Goal: Information Seeking & Learning: Learn about a topic

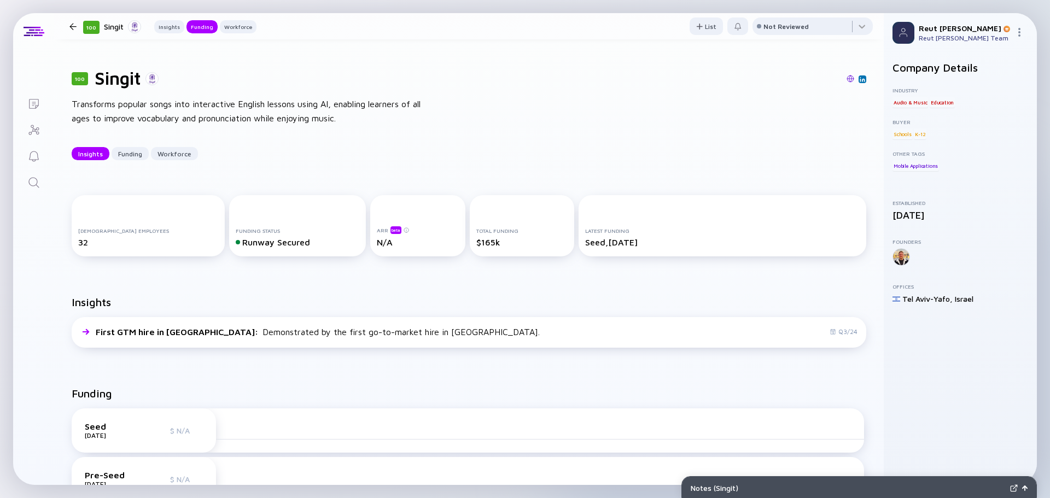
scroll to position [383, 0]
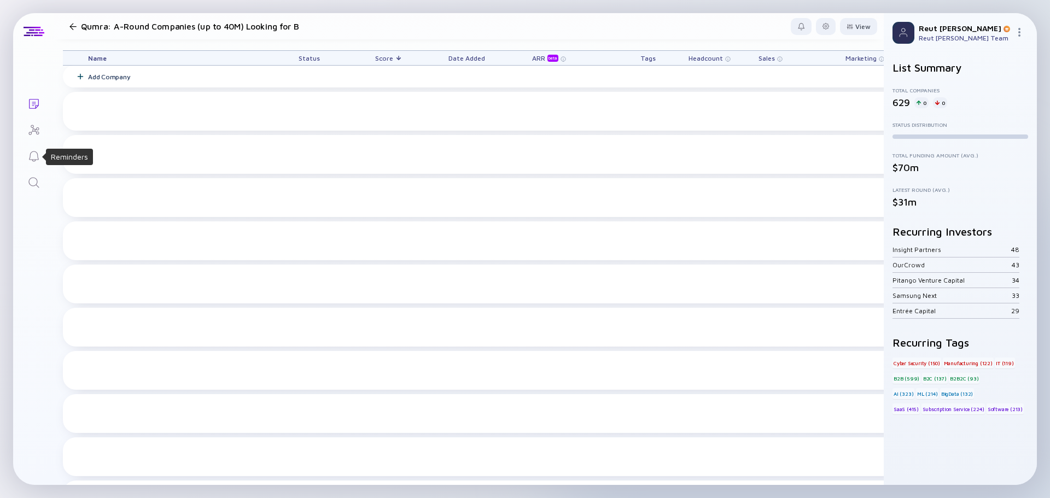
click at [35, 183] on icon "Search" at bounding box center [33, 182] width 13 height 13
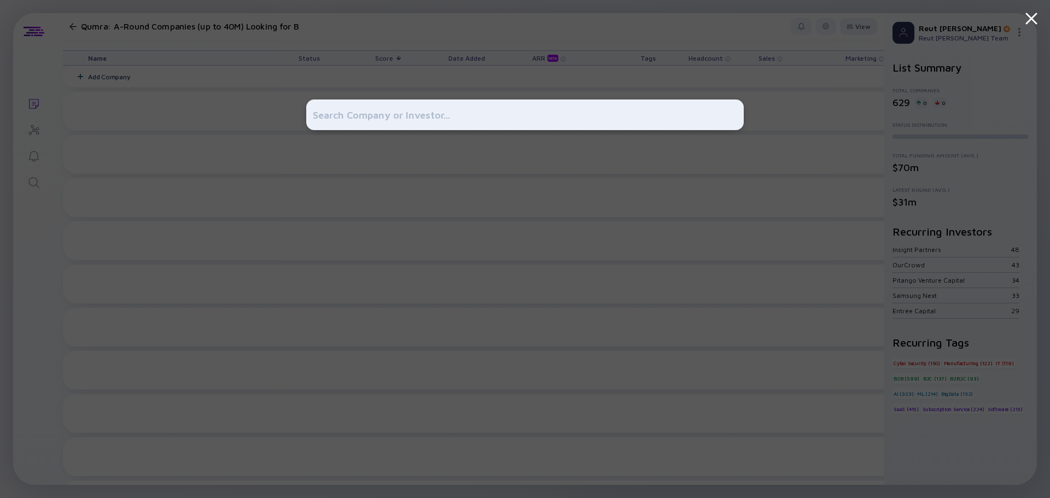
scroll to position [1640, 0]
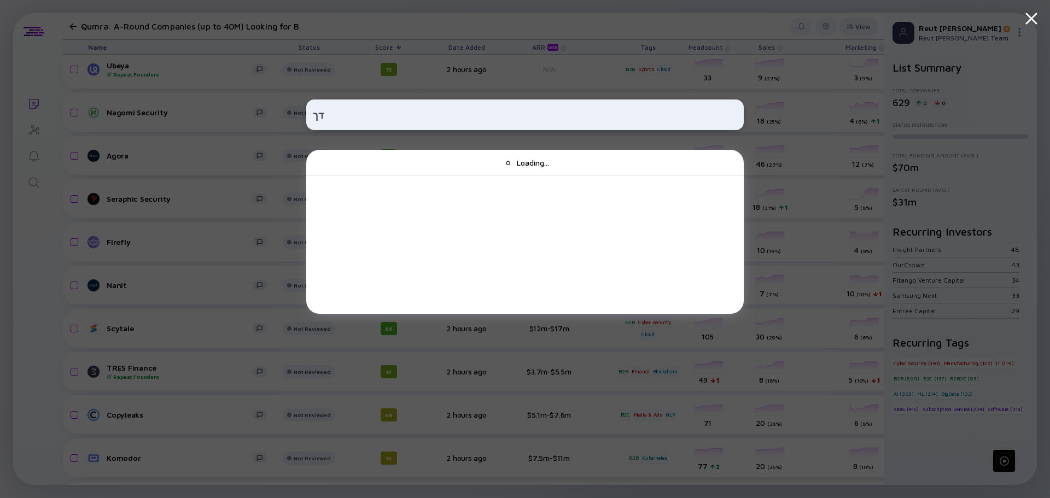
type input "ד"
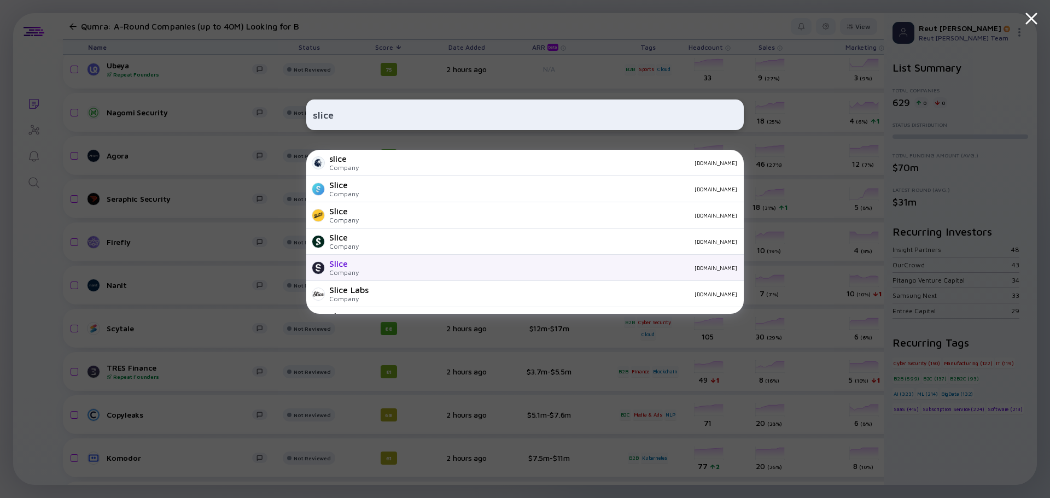
type input "slice"
click at [401, 271] on div "Slice Company slicepayments.co" at bounding box center [524, 268] width 437 height 26
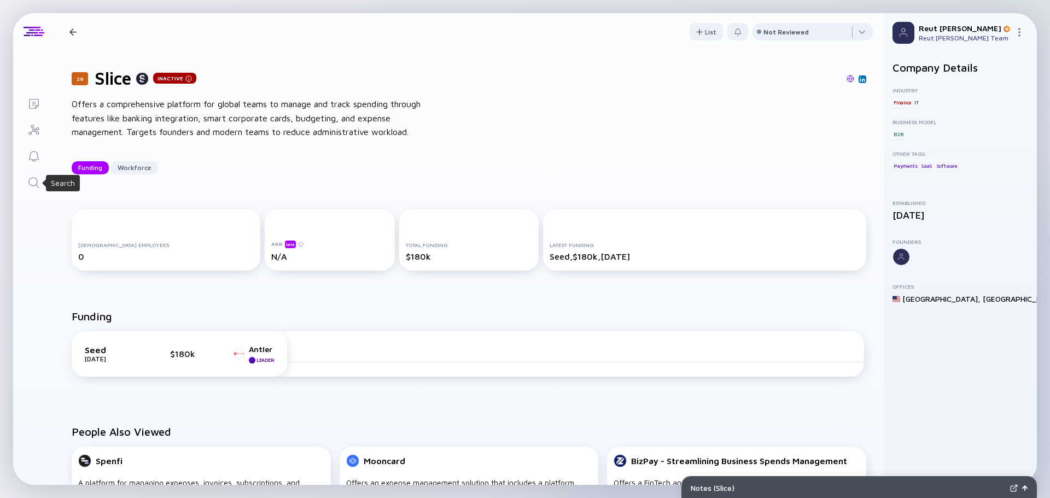
click at [32, 188] on icon "Search" at bounding box center [33, 182] width 13 height 13
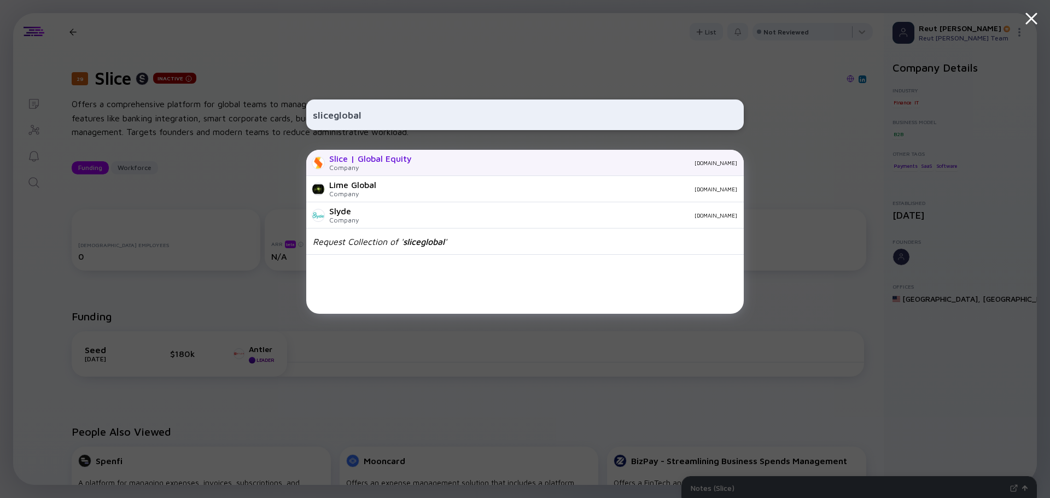
type input "sliceglobal"
click at [384, 163] on div "Slice | Global Equity" at bounding box center [370, 159] width 83 height 10
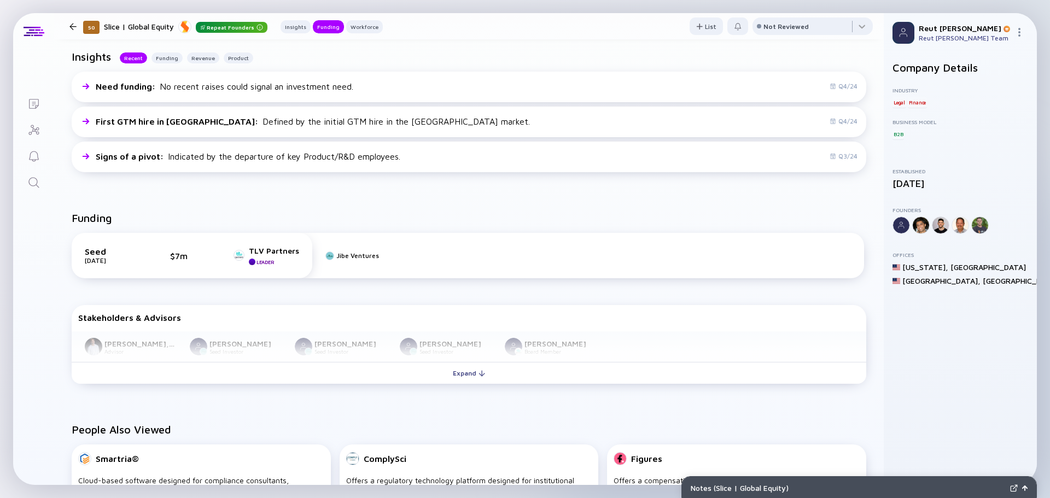
scroll to position [328, 0]
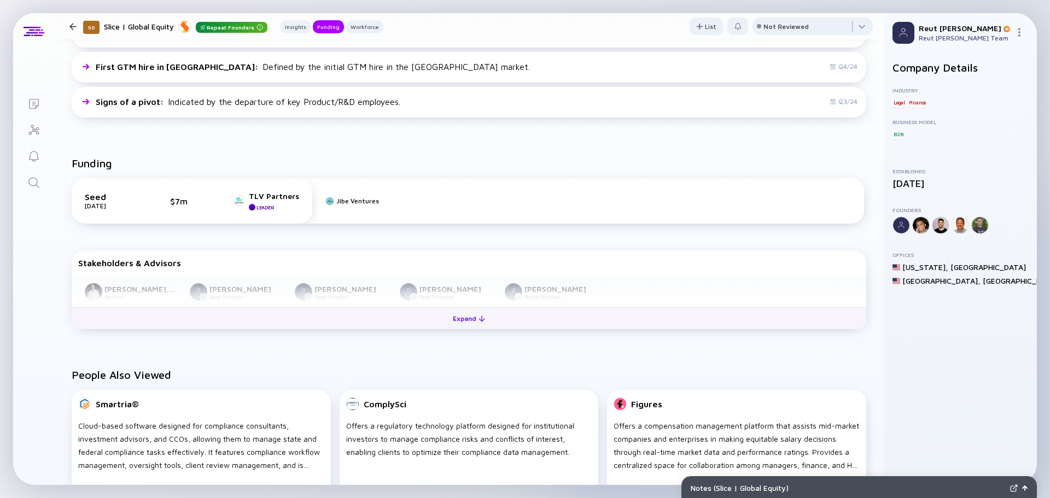
click at [282, 313] on button "Expand" at bounding box center [469, 318] width 794 height 22
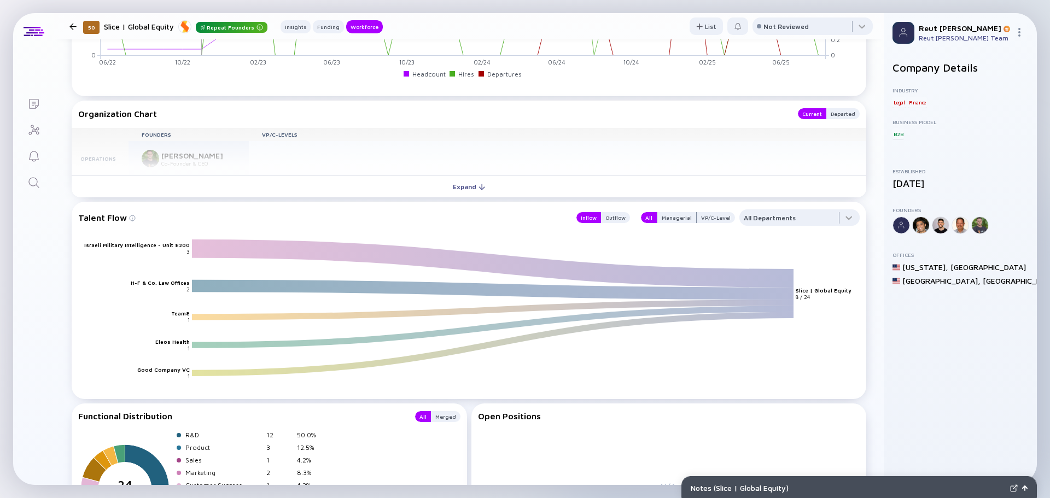
scroll to position [1094, 0]
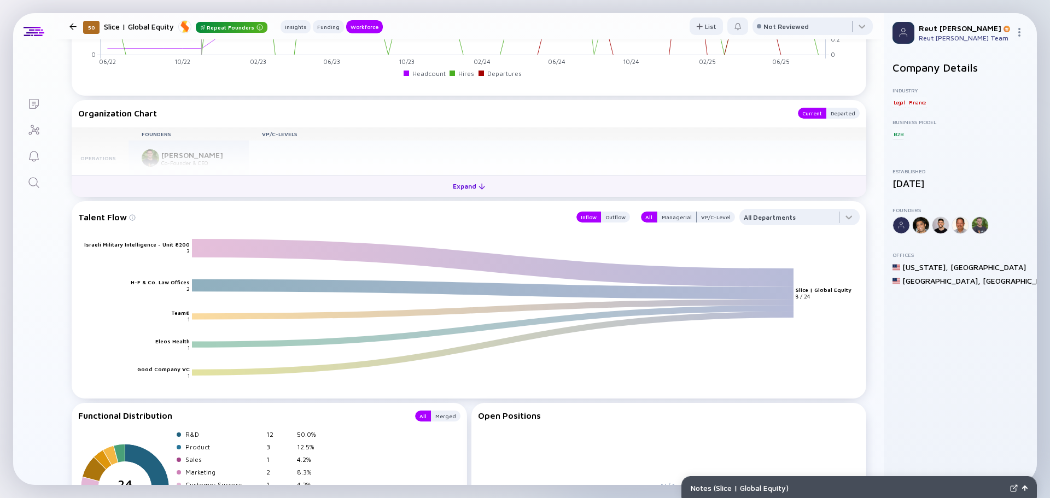
click at [402, 184] on button "Expand" at bounding box center [469, 186] width 794 height 22
